Goal: Transaction & Acquisition: Purchase product/service

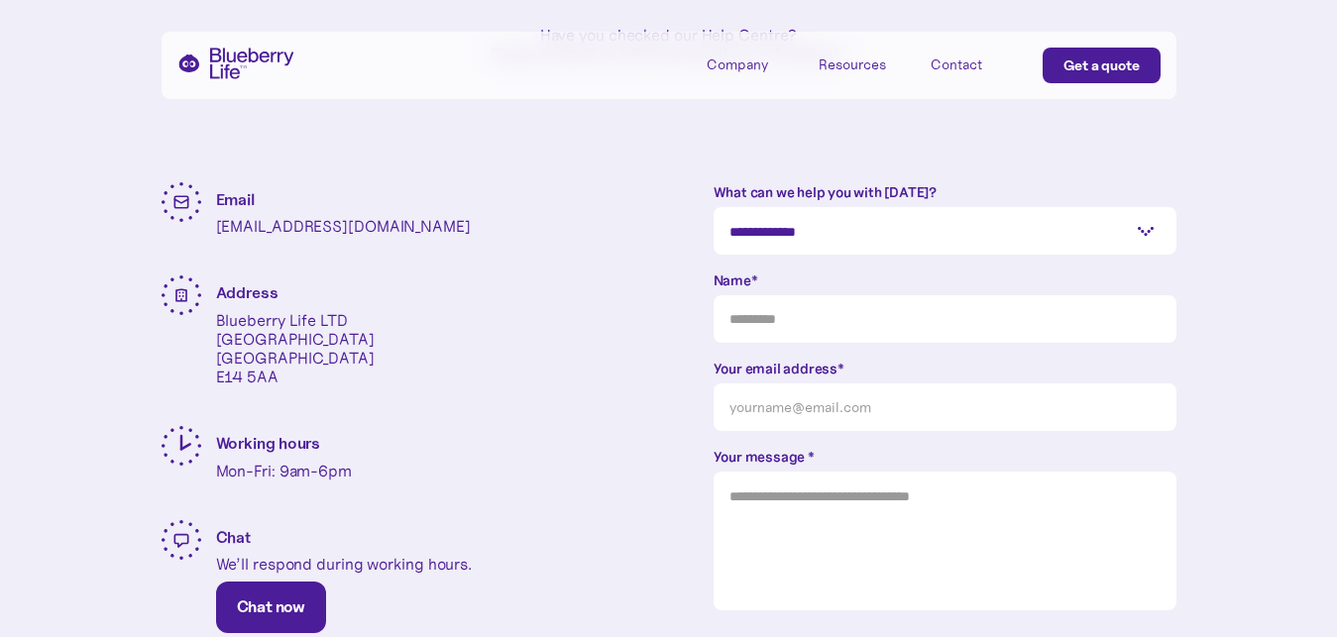
click at [371, 224] on p "[EMAIL_ADDRESS][DOMAIN_NAME]" at bounding box center [343, 226] width 255 height 19
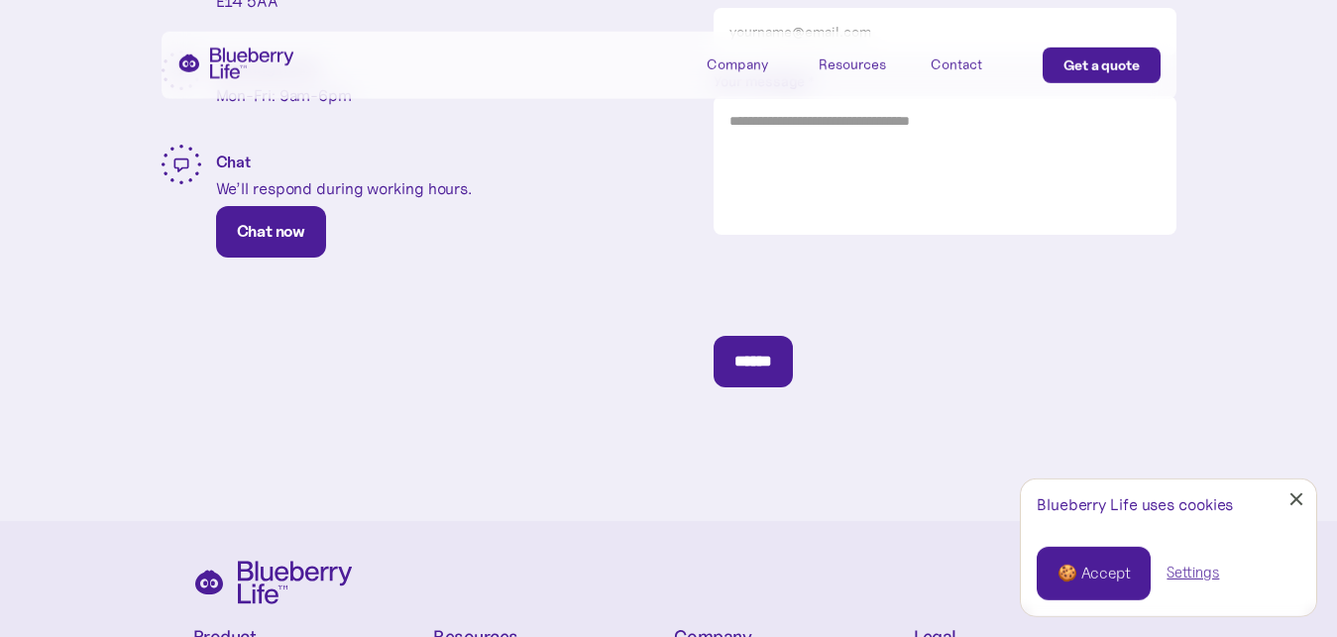
scroll to position [707, 0]
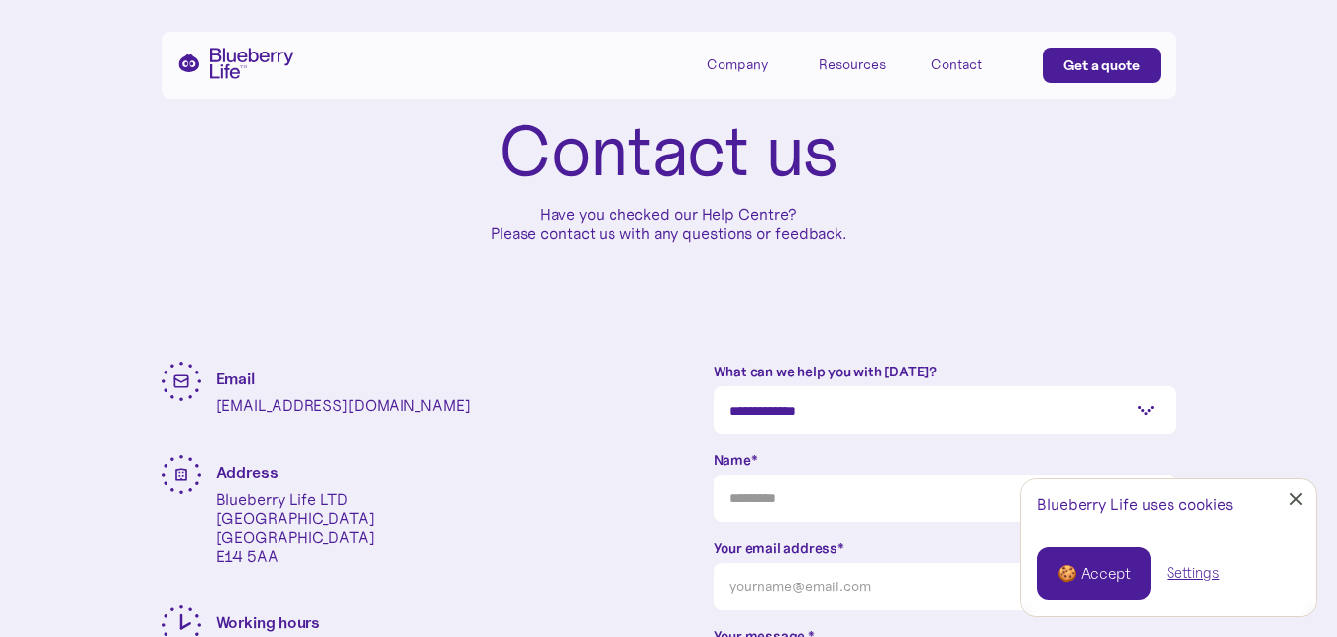
scroll to position [629, 0]
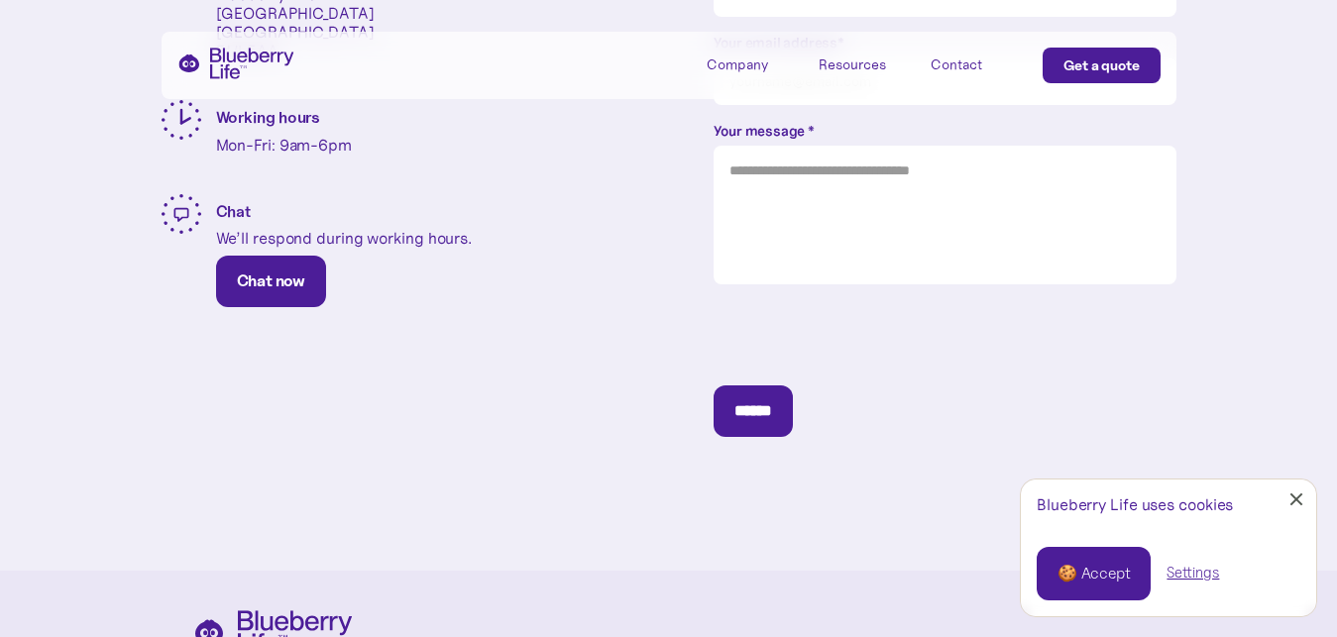
click at [1114, 554] on link "🍪 Accept" at bounding box center [1093, 574] width 114 height 54
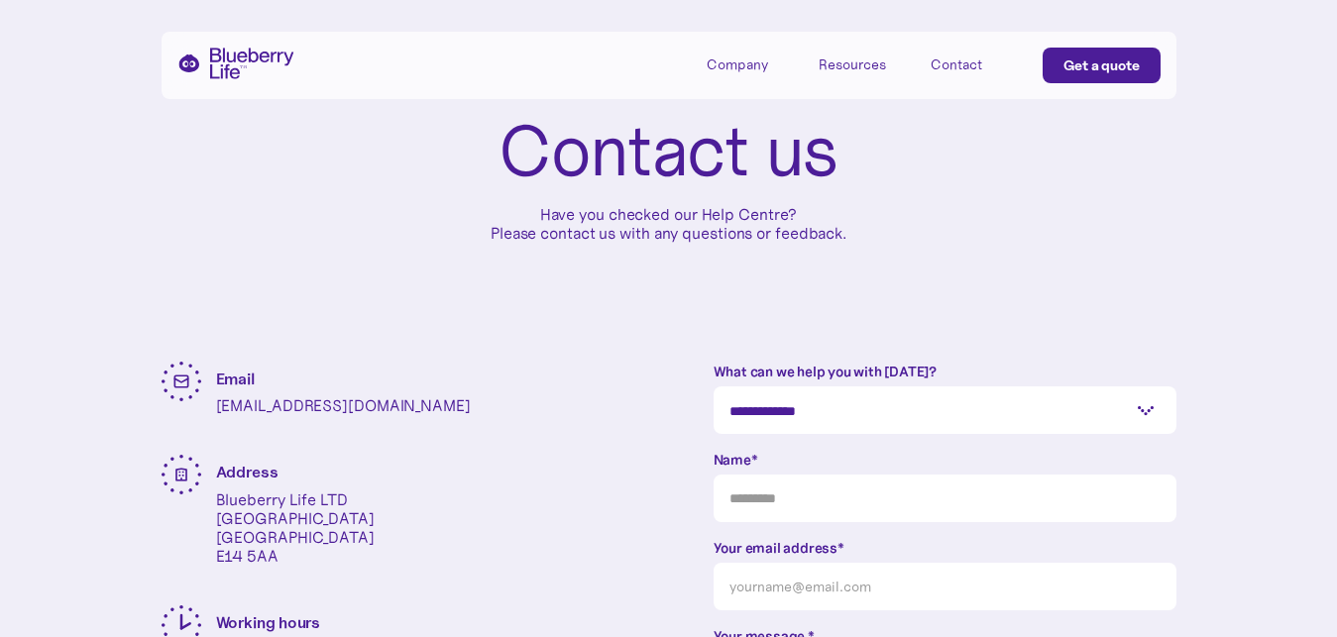
scroll to position [0, 0]
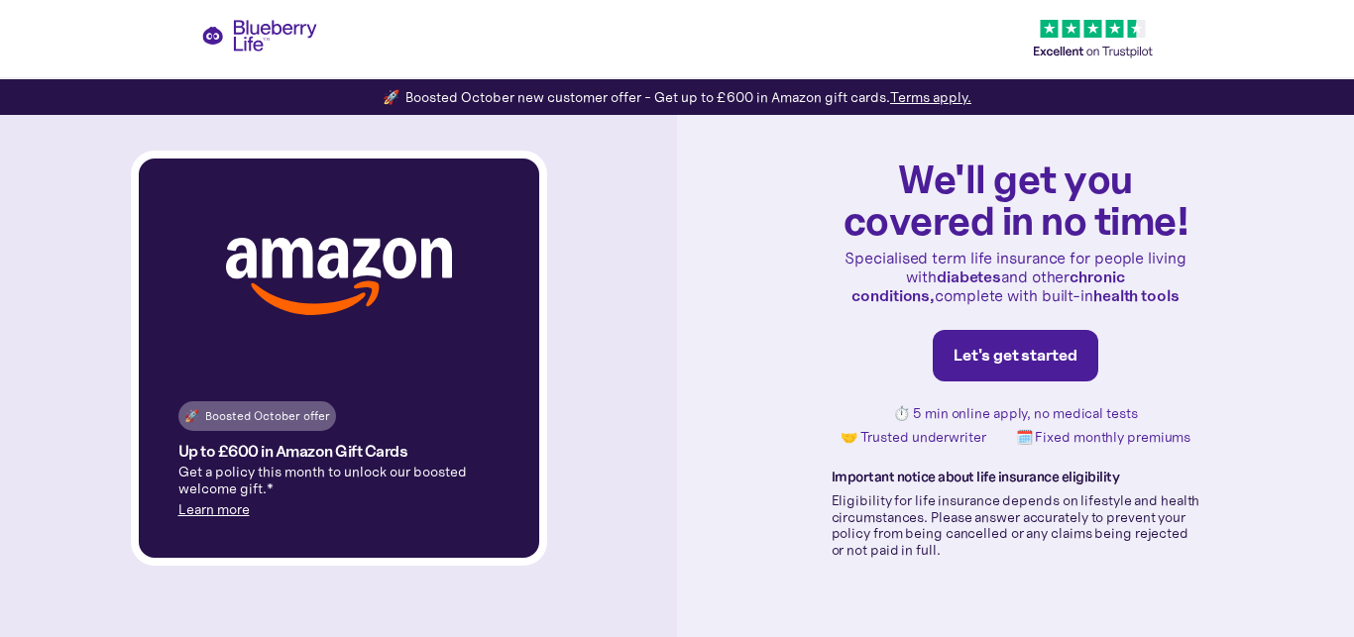
click at [1079, 357] on link "Let's get started" at bounding box center [1014, 356] width 165 height 52
